Goal: Task Accomplishment & Management: Use online tool/utility

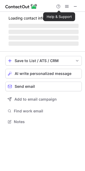
scroll to position [3, 3]
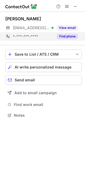
click at [70, 39] on div "Find phone" at bounding box center [66, 36] width 24 height 9
